Goal: Subscribe to service/newsletter

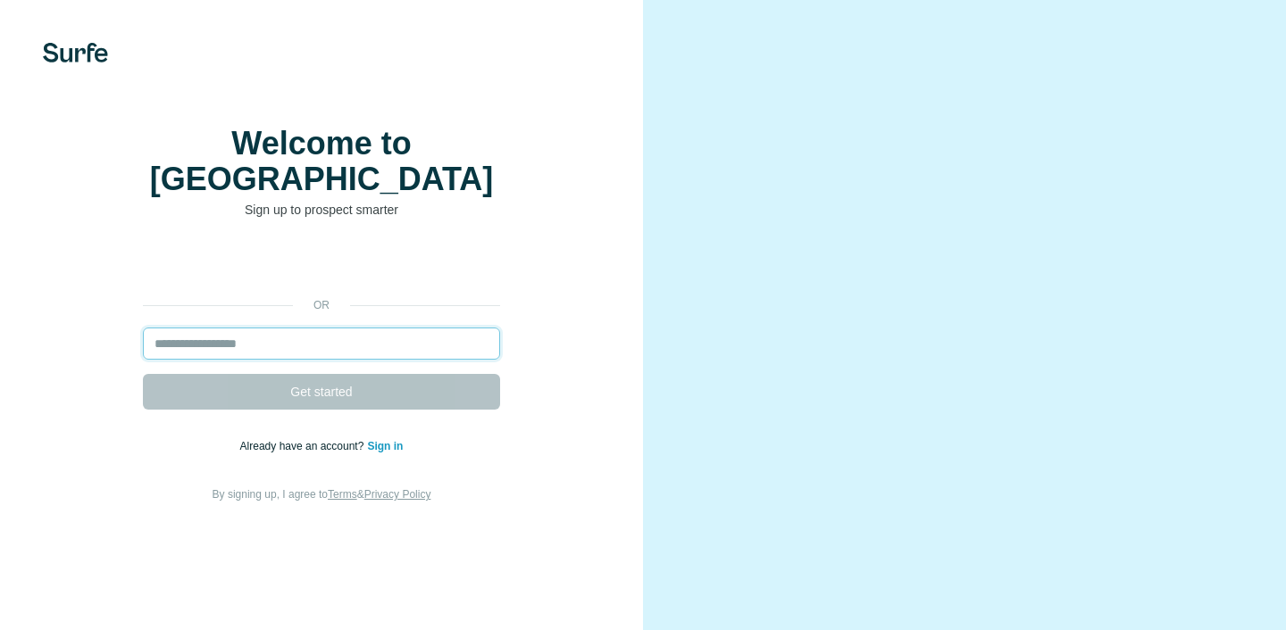
click at [205, 355] on input "email" at bounding box center [321, 344] width 357 height 32
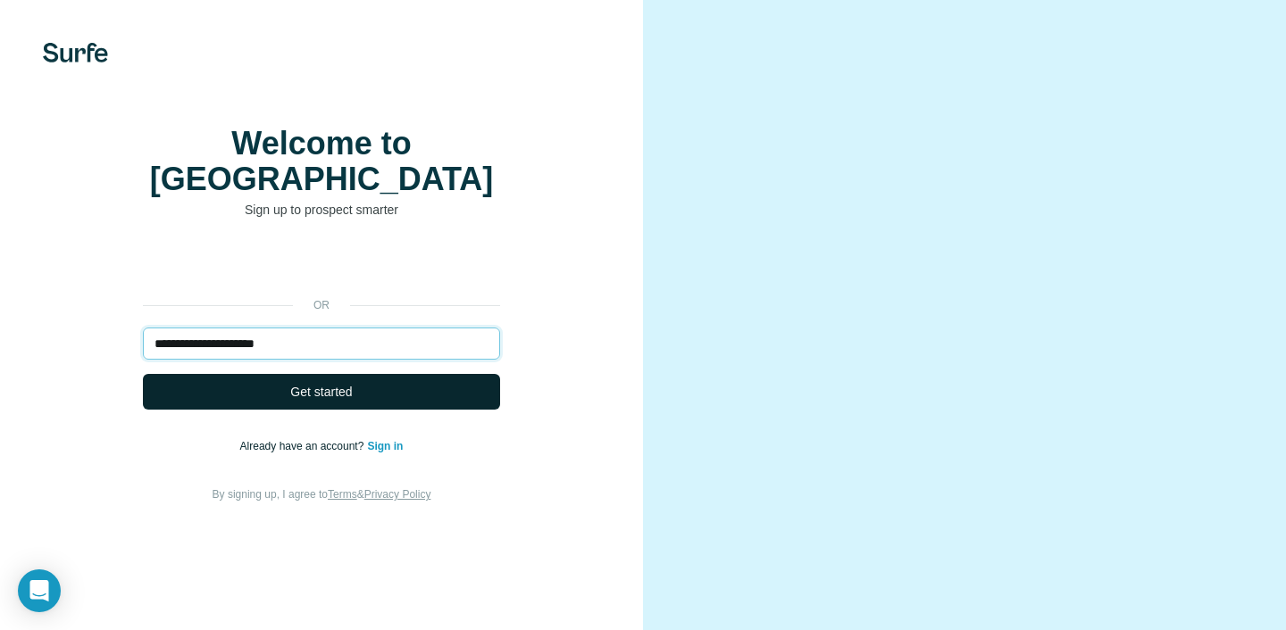
type input "**********"
click at [318, 401] on span "Get started" at bounding box center [321, 392] width 62 height 18
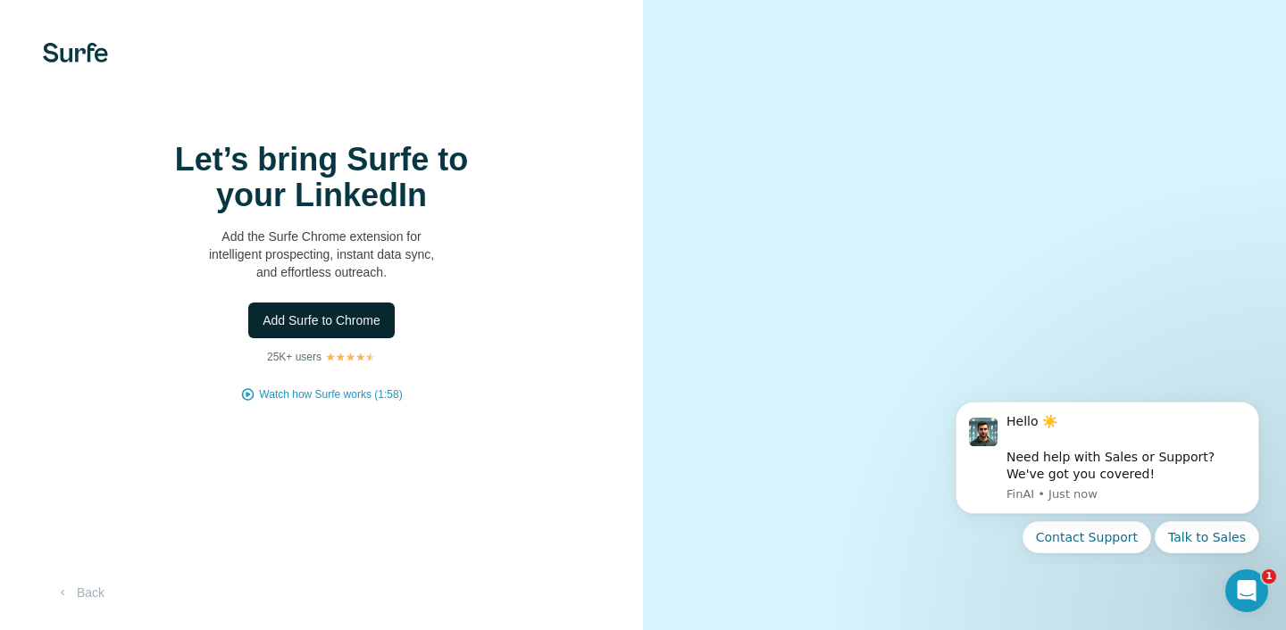
click at [316, 330] on span "Add Surfe to Chrome" at bounding box center [322, 321] width 118 height 18
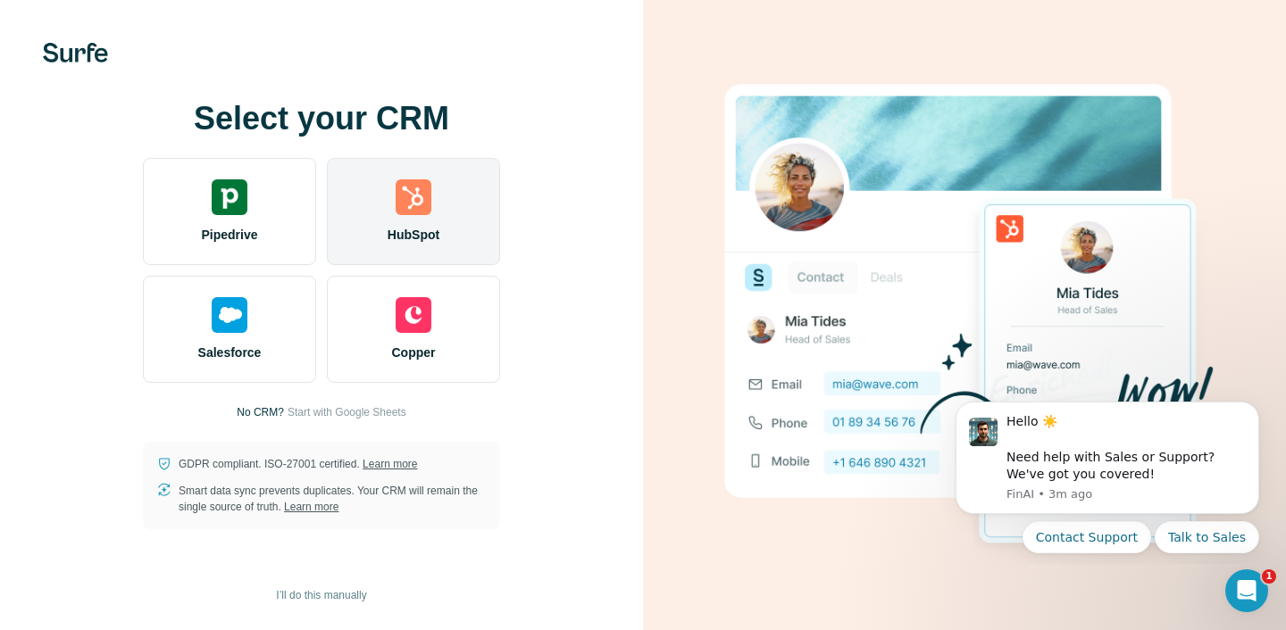
click at [436, 226] on span "HubSpot" at bounding box center [414, 235] width 52 height 18
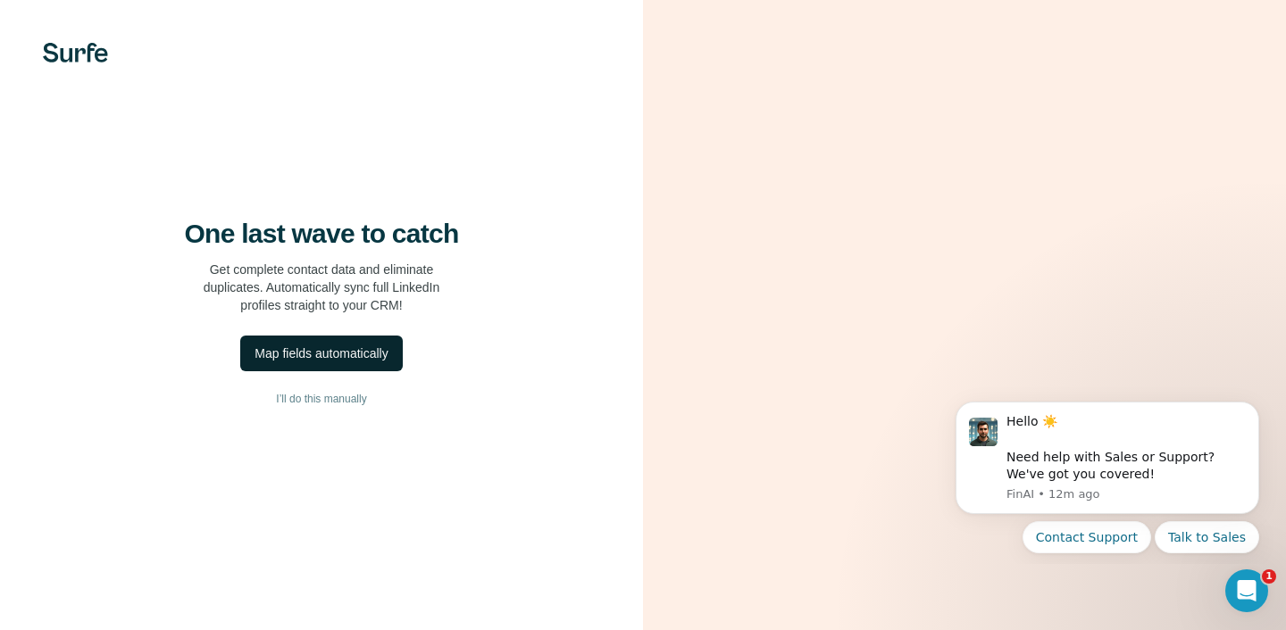
click at [318, 363] on div "Map fields automatically" at bounding box center [320, 354] width 133 height 18
